Goal: Communication & Community: Ask a question

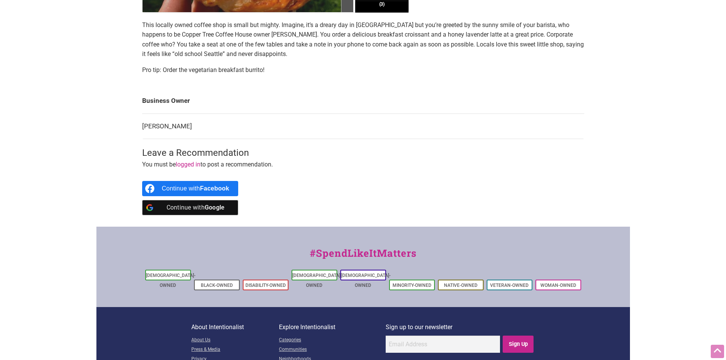
scroll to position [311, 0]
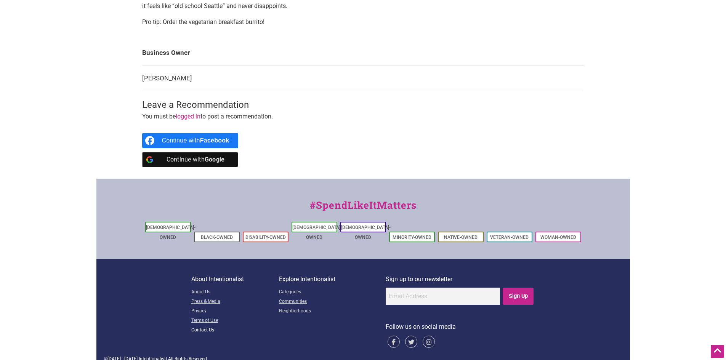
click at [196, 326] on link "Contact Us" at bounding box center [235, 331] width 88 height 10
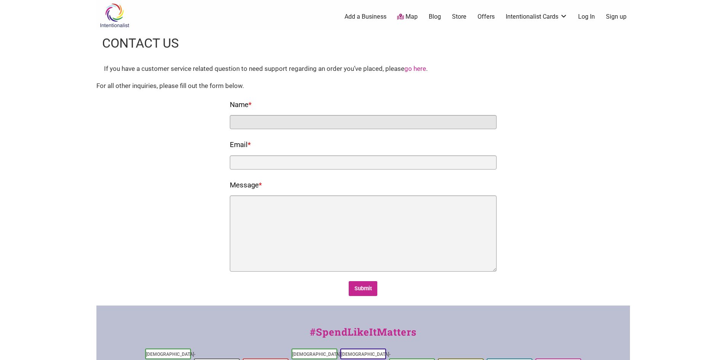
click at [267, 126] on input "Name *" at bounding box center [363, 122] width 267 height 14
click at [269, 126] on input "Name *" at bounding box center [363, 122] width 267 height 14
click at [271, 123] on input "Name *" at bounding box center [363, 122] width 267 height 14
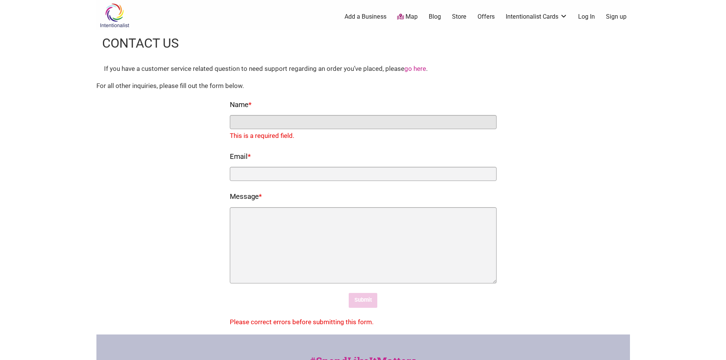
paste input "James Carter"
type input "James Carter"
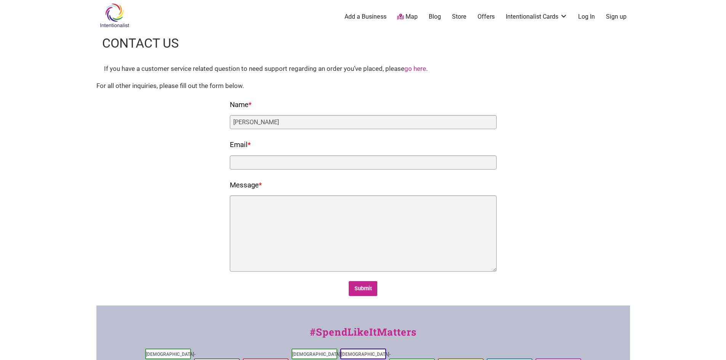
click at [263, 172] on nf-rows-wrap "Name * James Carter Email * Message * Submit" at bounding box center [363, 198] width 267 height 198
click at [264, 164] on input "Email *" at bounding box center [363, 162] width 267 height 14
type input "contact.resus@gmail.com"
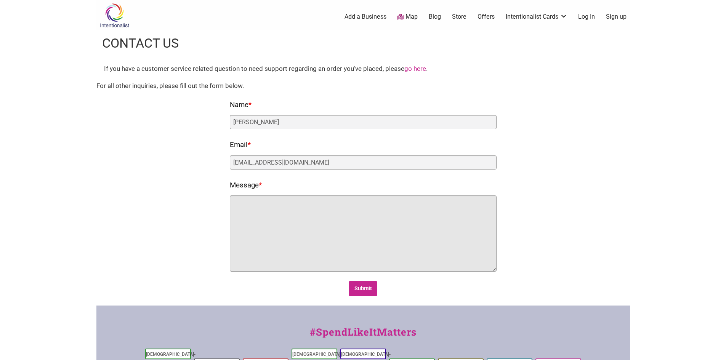
click at [269, 209] on textarea "Message *" at bounding box center [363, 233] width 267 height 76
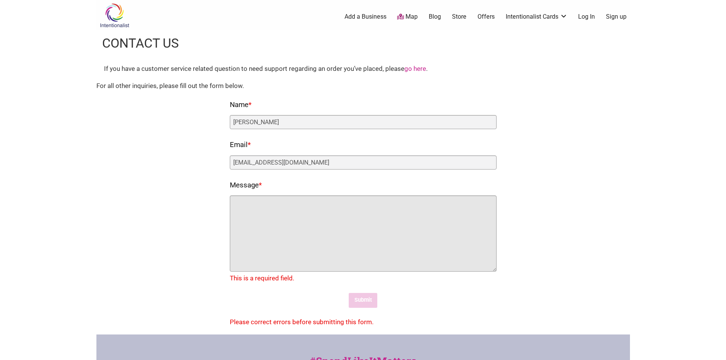
paste textarea "My name is James Carter, and I am the owner of Copper Tree Coffee House, locate…"
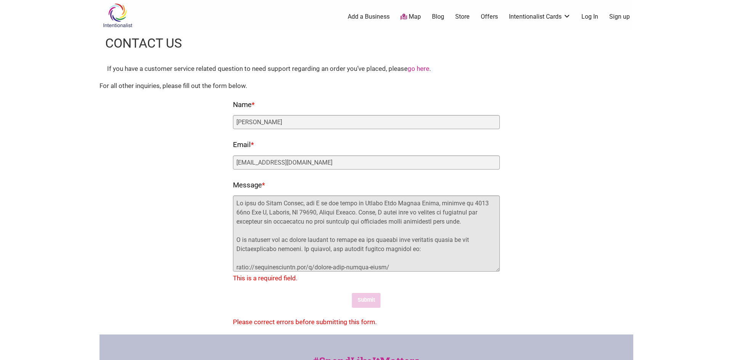
scroll to position [146, 0]
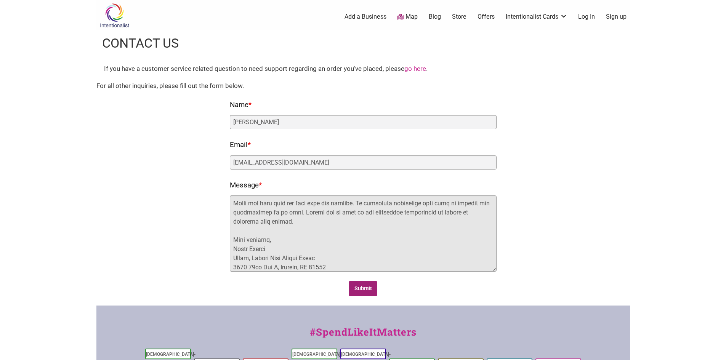
type textarea "My name is James Carter, and I am the owner of Copper Tree Coffee House, locate…"
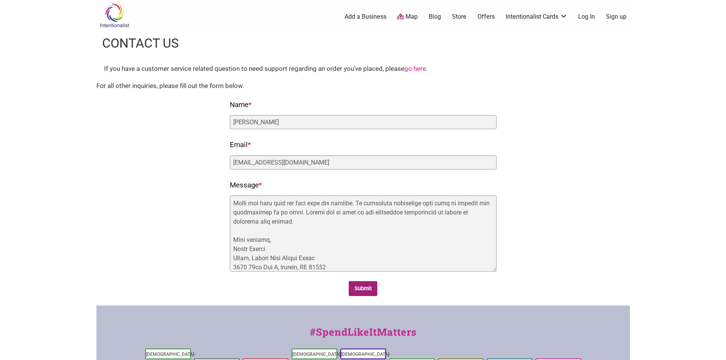
click at [362, 290] on input "Submit" at bounding box center [363, 288] width 29 height 15
